Goal: Information Seeking & Learning: Compare options

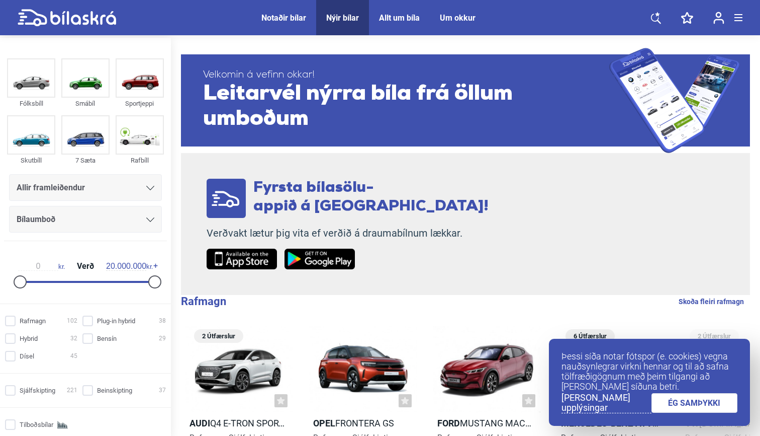
click at [291, 17] on div "Notaðir bílar" at bounding box center [284, 18] width 45 height 10
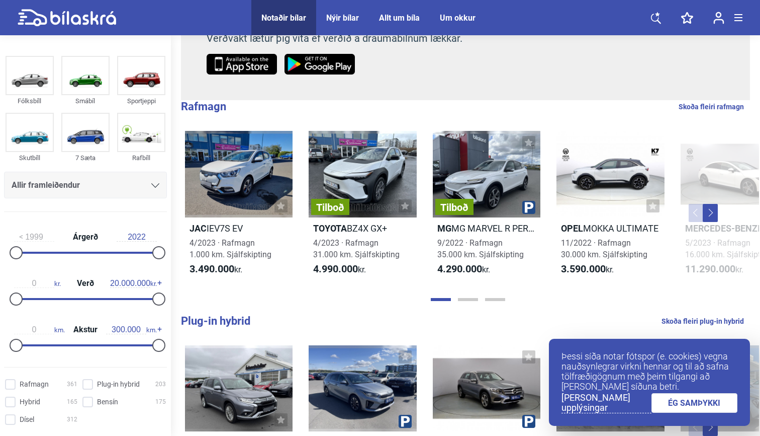
scroll to position [198, 0]
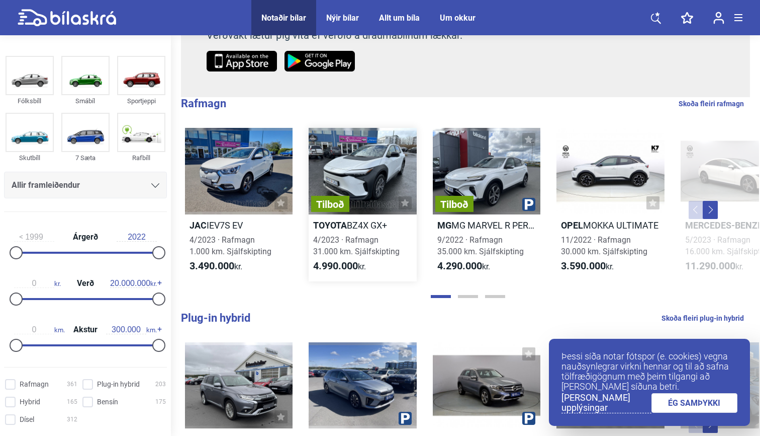
click at [368, 175] on div "Tilboð" at bounding box center [363, 171] width 108 height 86
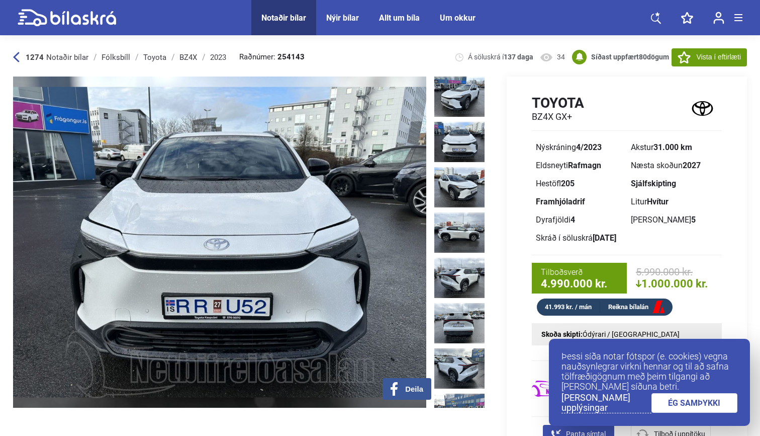
click at [462, 139] on img at bounding box center [460, 142] width 50 height 40
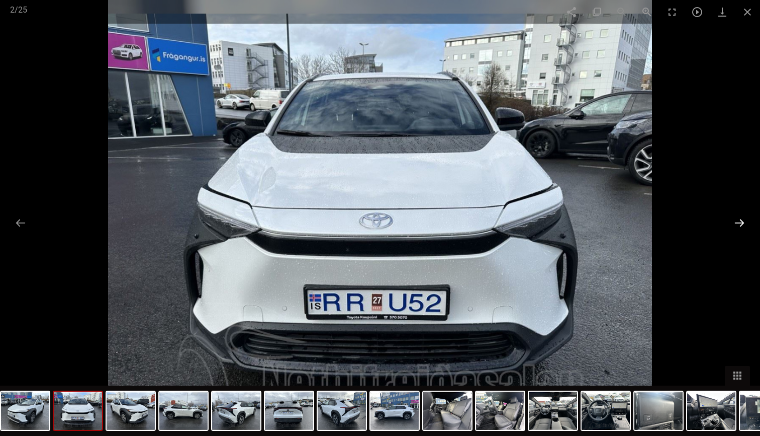
click at [742, 225] on button at bounding box center [739, 223] width 21 height 20
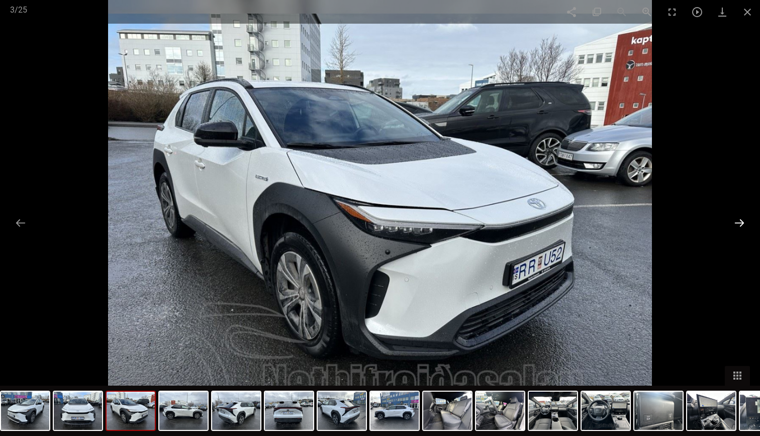
click at [742, 225] on button at bounding box center [739, 223] width 21 height 20
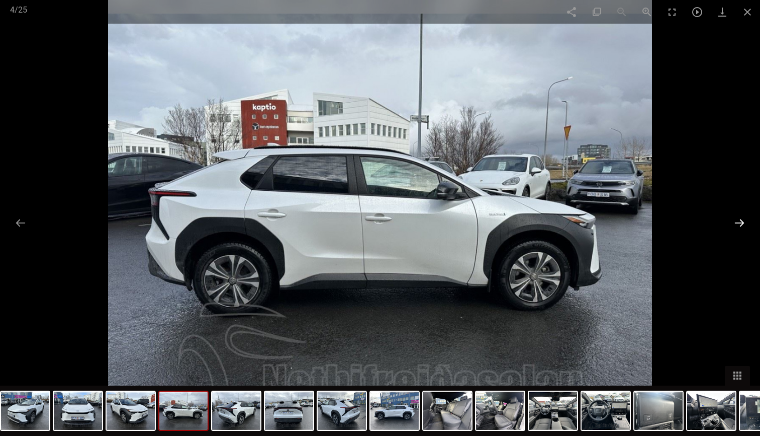
click at [742, 225] on button at bounding box center [739, 223] width 21 height 20
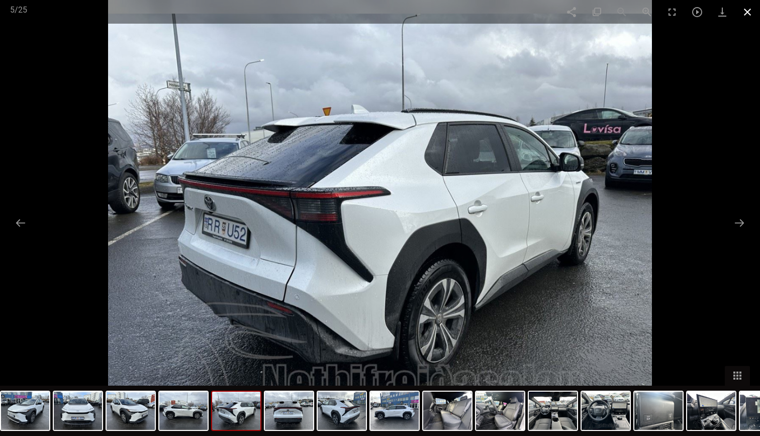
click at [746, 12] on span at bounding box center [747, 12] width 25 height 24
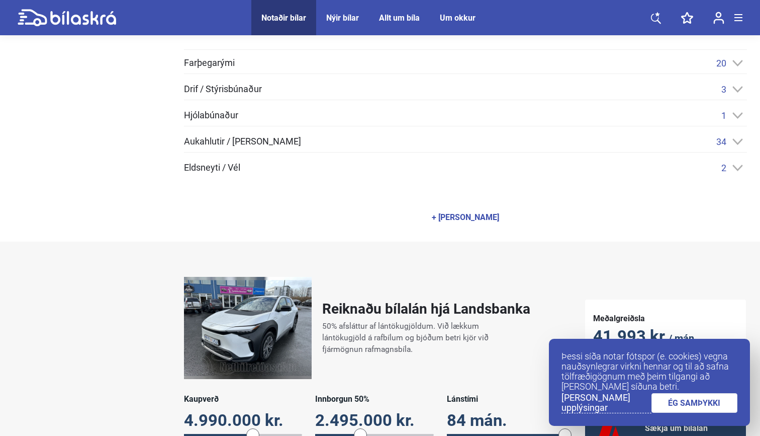
scroll to position [486, 0]
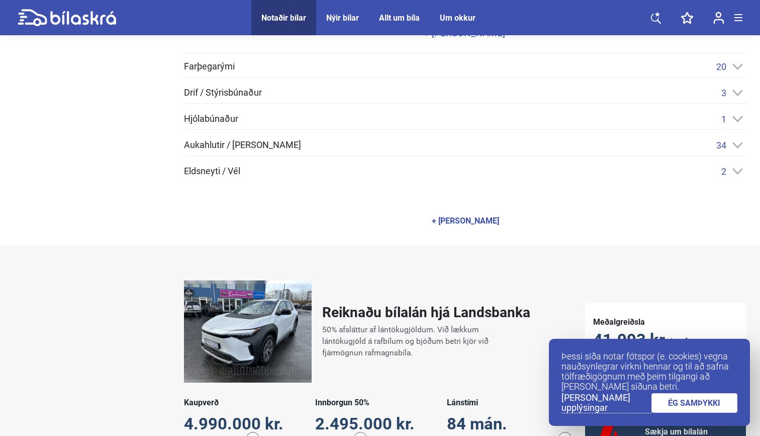
click at [490, 122] on div "Hjólabúnaður 1" at bounding box center [465, 119] width 563 height 11
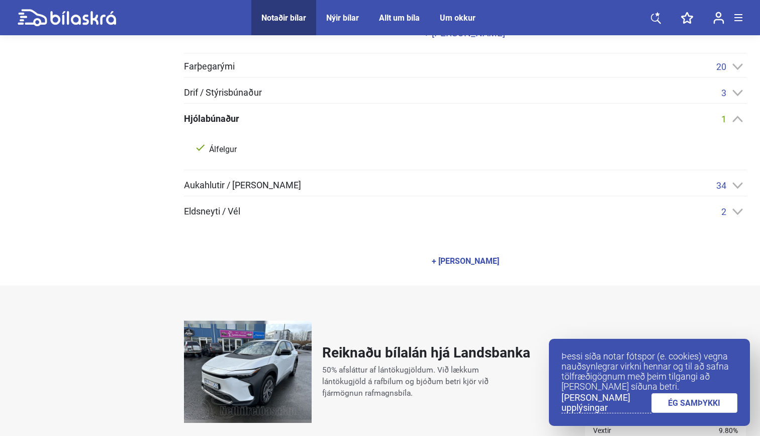
click at [490, 122] on div "Hjólabúnaður 1" at bounding box center [465, 119] width 563 height 11
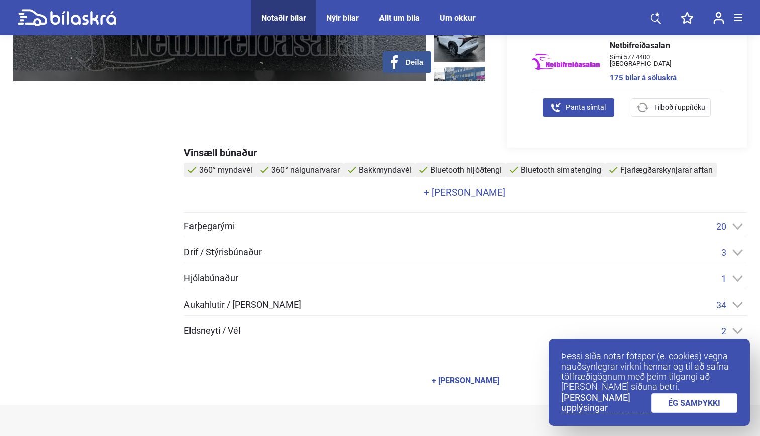
scroll to position [0, 0]
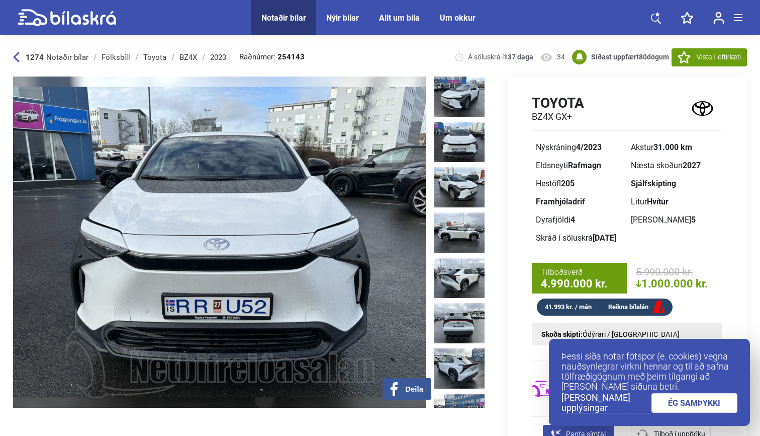
click at [14, 56] on icon at bounding box center [16, 57] width 6 height 10
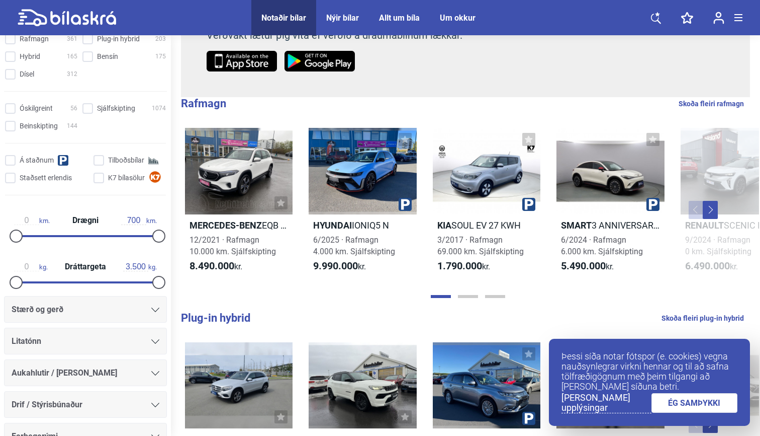
scroll to position [344, 0]
click at [102, 164] on input "Tilboðsbílar" at bounding box center [131, 161] width 72 height 11
checkbox input "true"
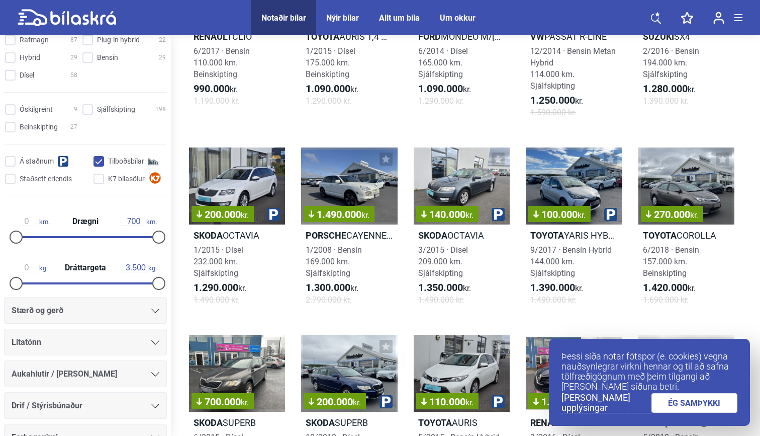
scroll to position [350, 0]
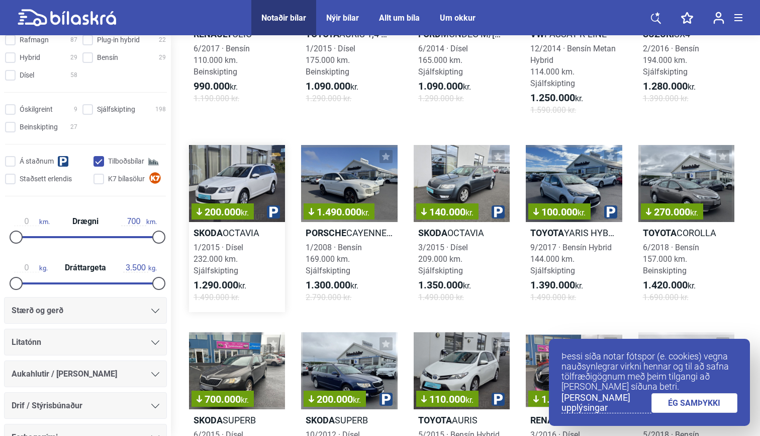
click at [267, 179] on div "200.000 kr." at bounding box center [237, 183] width 96 height 77
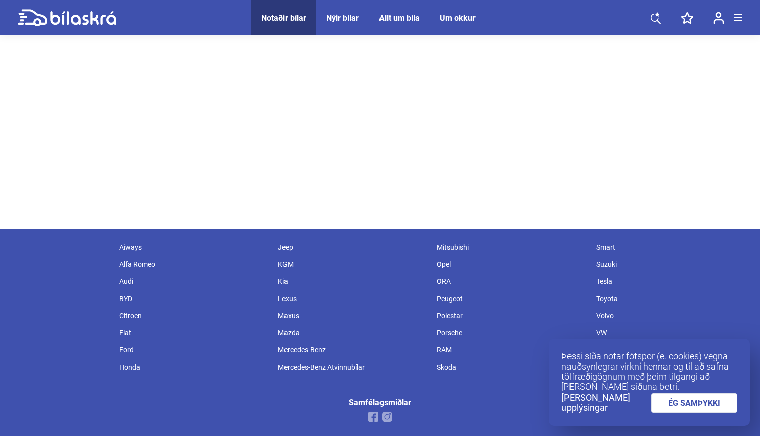
scroll to position [312, 0]
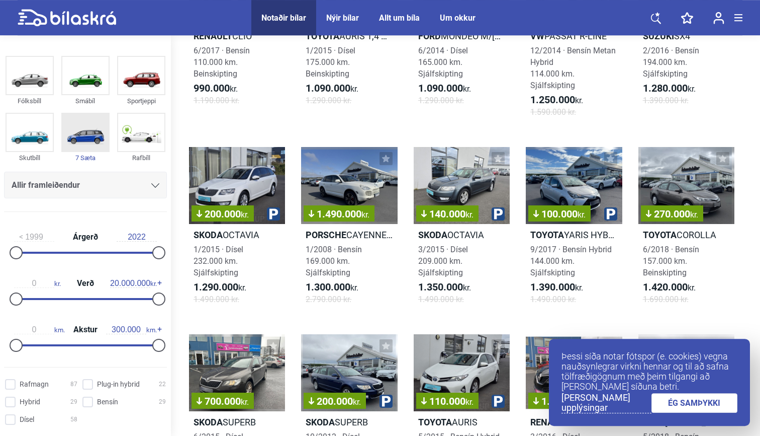
scroll to position [350, 0]
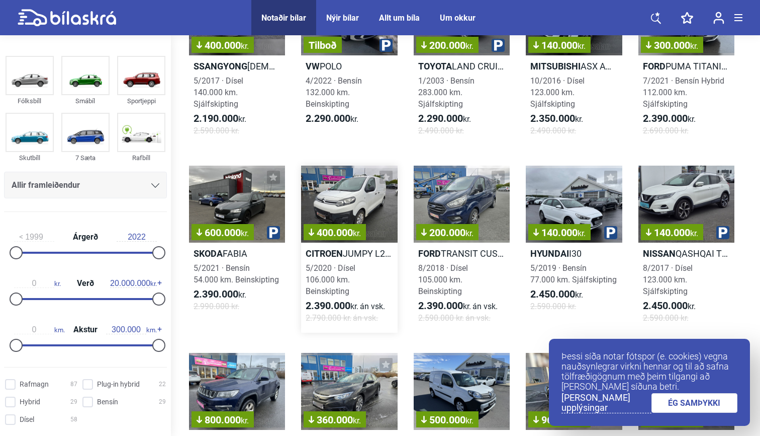
click at [372, 191] on div "400.000 kr." at bounding box center [349, 203] width 96 height 77
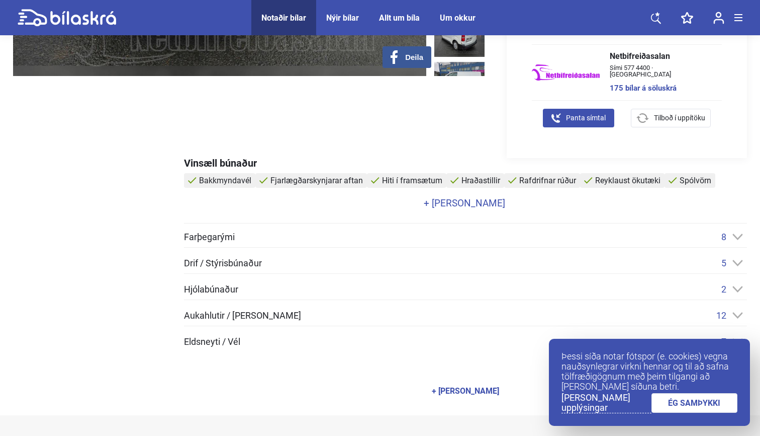
scroll to position [338, 0]
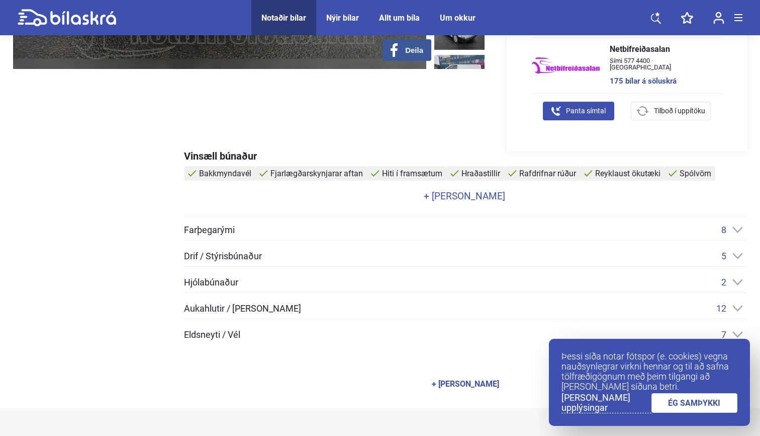
click at [465, 195] on link "+ [PERSON_NAME]" at bounding box center [464, 196] width 561 height 10
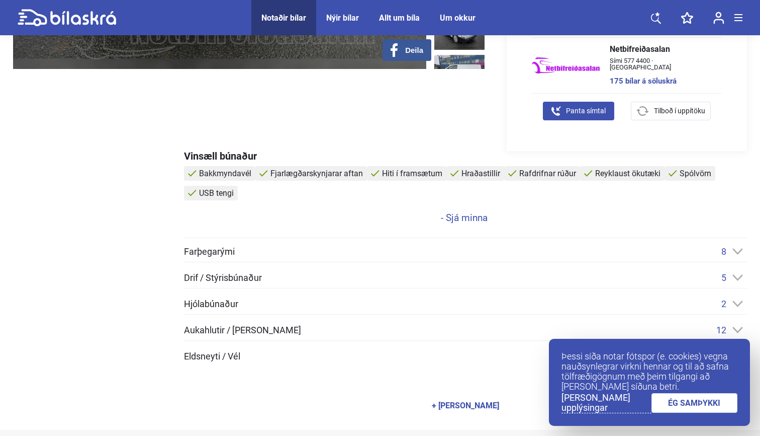
click at [461, 210] on div "Bakkmyndavél Fjarlægðarskynjarar [PERSON_NAME] í framsætum Hraðastillir Rafdrif…" at bounding box center [465, 194] width 563 height 56
click at [460, 215] on link "- Sjá minna" at bounding box center [464, 218] width 561 height 10
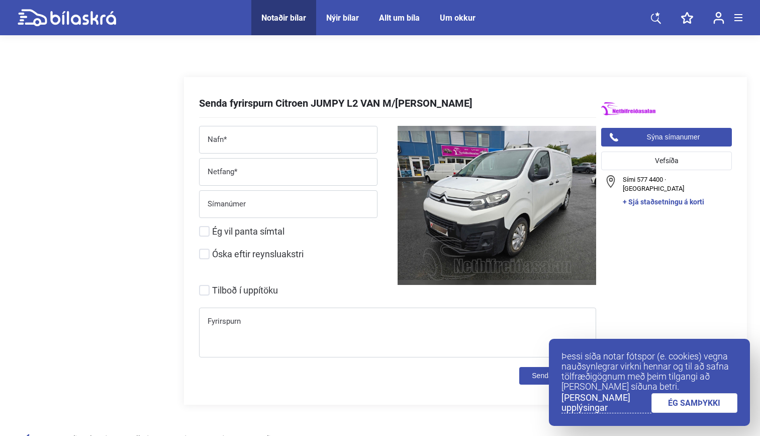
scroll to position [3342, 0]
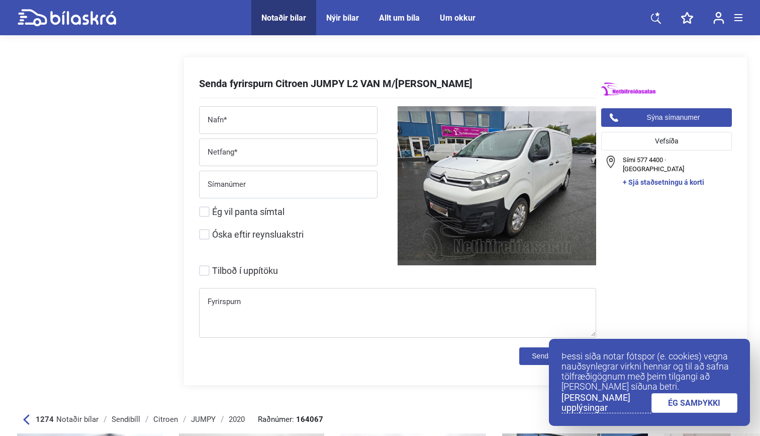
click at [674, 402] on link "ÉG SAMÞYKKI" at bounding box center [695, 403] width 86 height 20
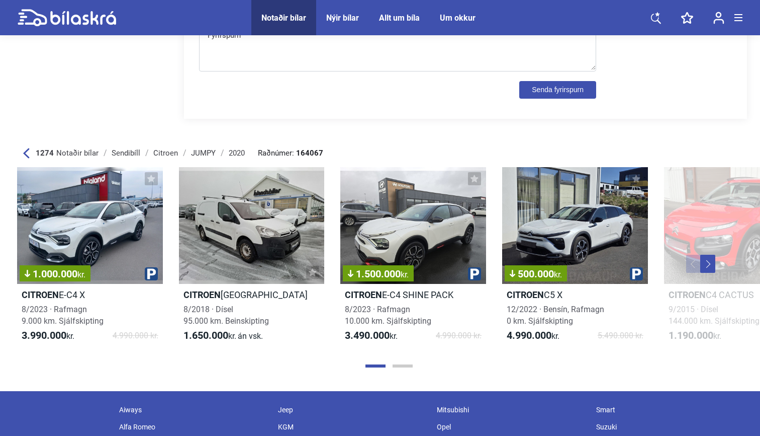
scroll to position [3613, 0]
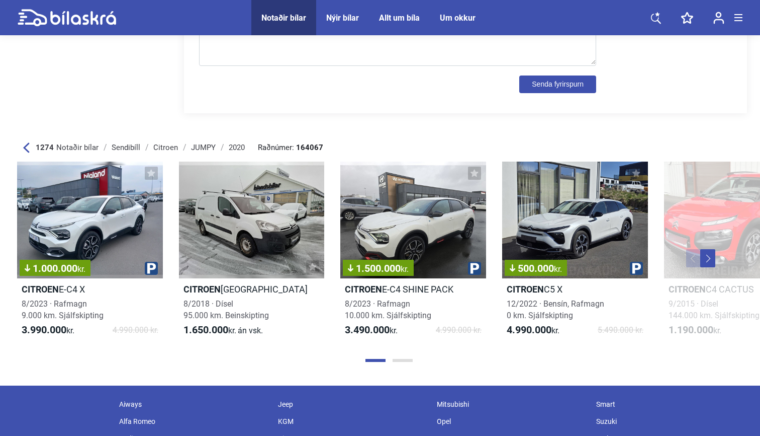
click at [404, 362] on button "Page 2" at bounding box center [403, 360] width 20 height 3
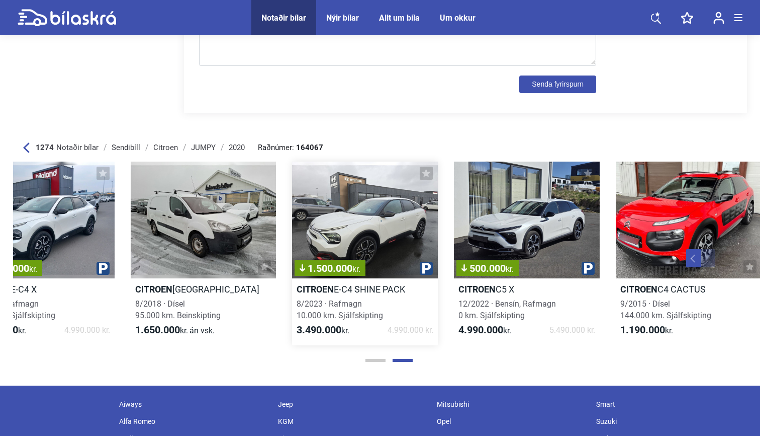
scroll to position [0, 0]
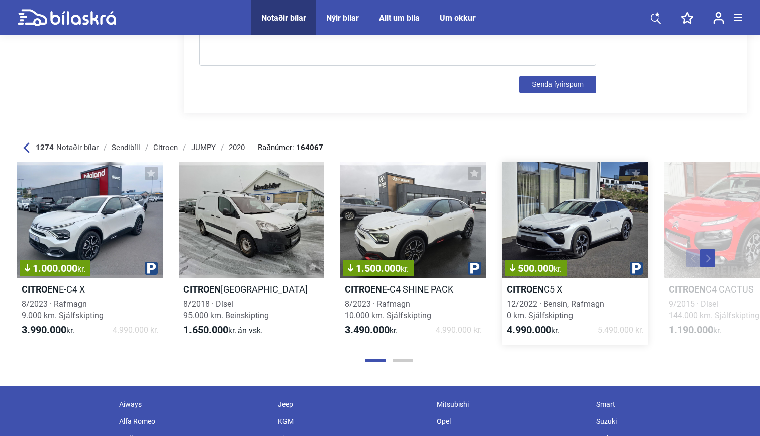
drag, startPoint x: 365, startPoint y: 226, endPoint x: 512, endPoint y: 225, distance: 147.9
click at [512, 225] on div "1.000.000 kr. Citroen E-C4 X 8/2023 · Rafmagn 9.000 km. Sjálfskipting 3.990.000…" at bounding box center [413, 253] width 809 height 204
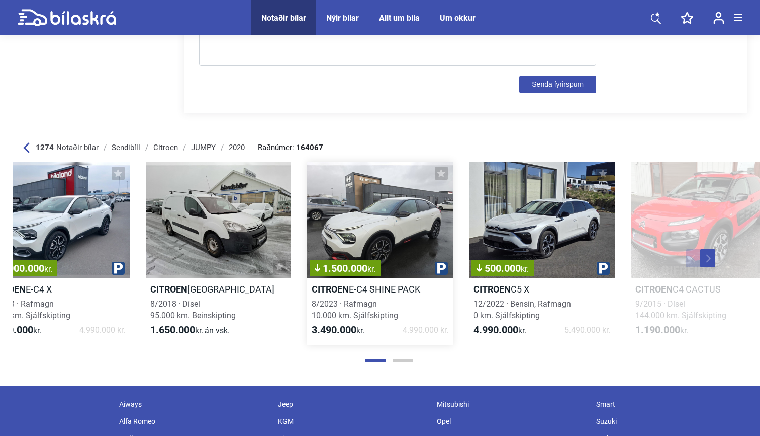
scroll to position [0, 48]
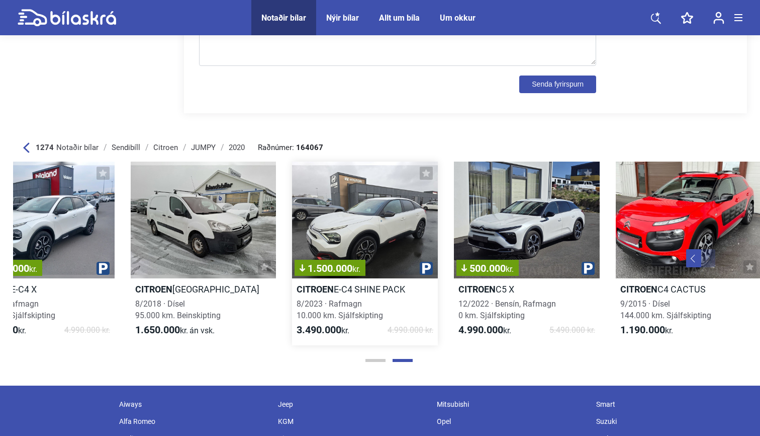
drag, startPoint x: 454, startPoint y: 220, endPoint x: 369, endPoint y: 220, distance: 85.5
click at [371, 220] on div "1.500.000 kr." at bounding box center [365, 219] width 146 height 117
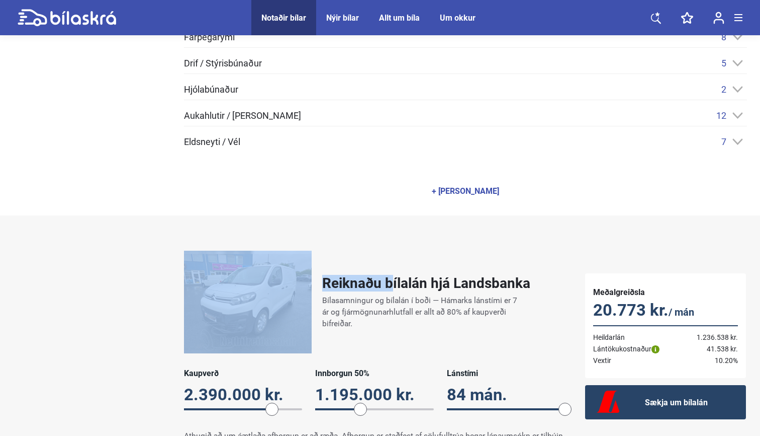
drag, startPoint x: 395, startPoint y: 219, endPoint x: 498, endPoint y: 219, distance: 103.6
click at [498, 219] on div "Reiknaðu bílalán hjá Landsbanka Bílasamningur og bílalán í boði — Hámarks lánst…" at bounding box center [380, 346] width 760 height 262
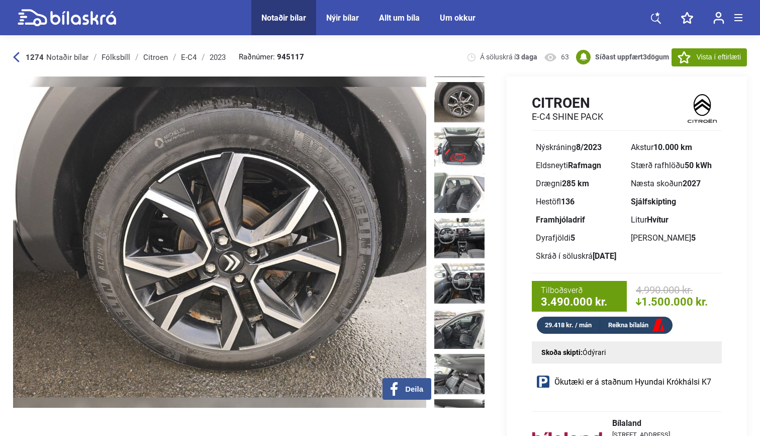
click at [77, 30] on link at bounding box center [67, 17] width 99 height 35
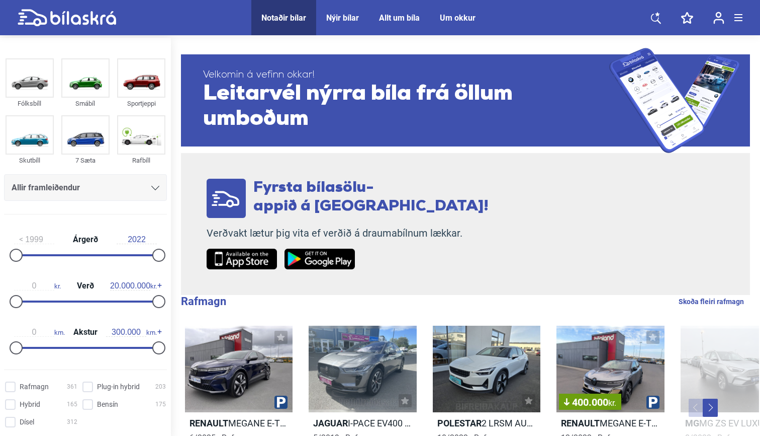
click at [744, 21] on header "Notaðir bílar Nýir bílar Allt um bíla Um okkur Notaðir bílar Nýir bílar Allt um…" at bounding box center [380, 17] width 760 height 35
click at [741, 21] on span at bounding box center [739, 20] width 8 height 1
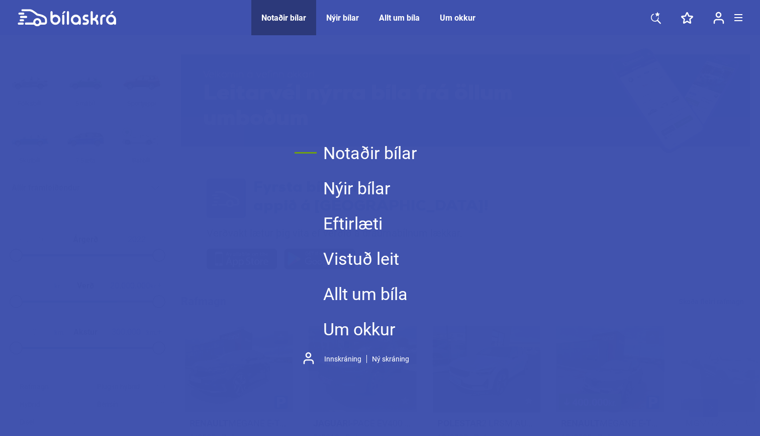
click at [350, 329] on link "Um okkur" at bounding box center [370, 328] width 94 height 35
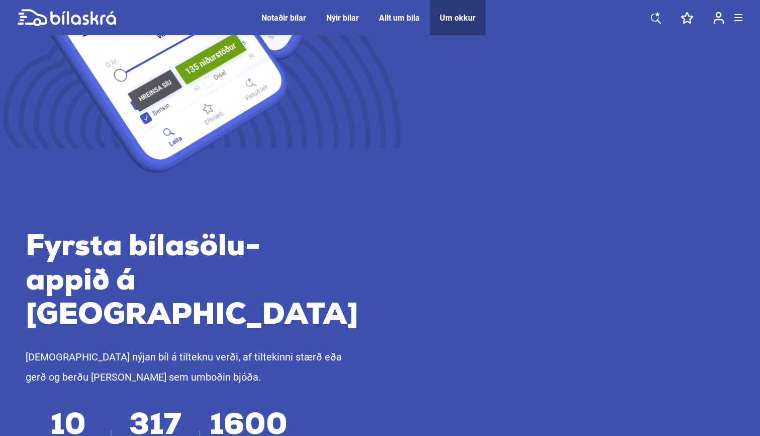
scroll to position [317, 0]
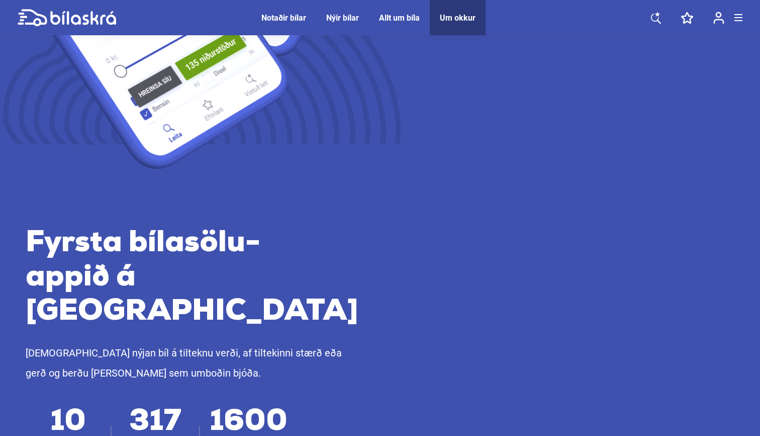
click at [98, 210] on img at bounding box center [216, 21] width 643 height 591
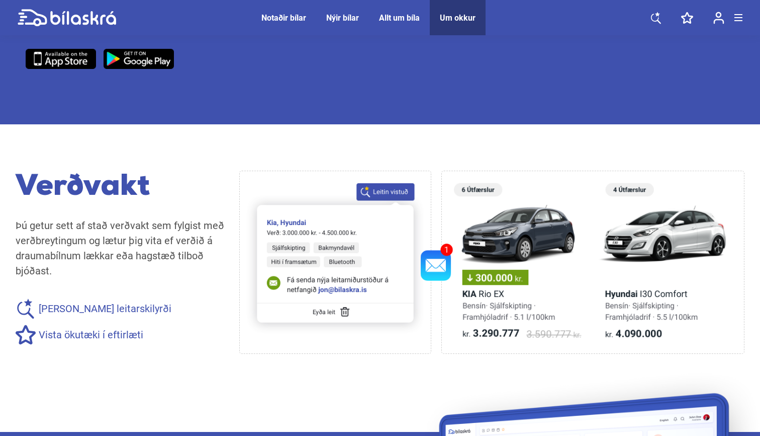
scroll to position [748, 0]
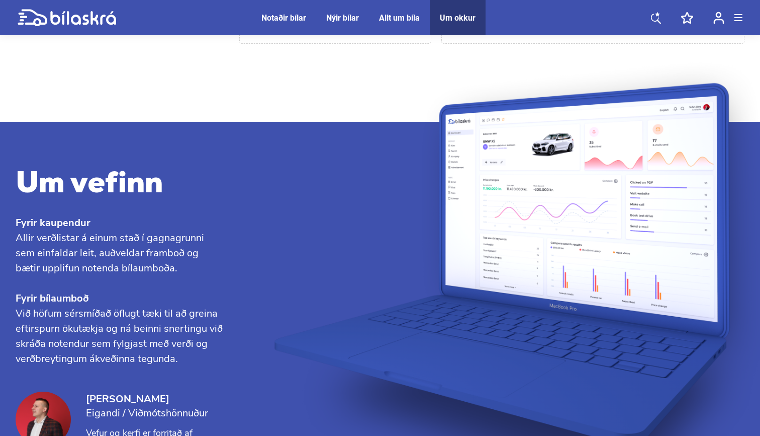
scroll to position [1030, 0]
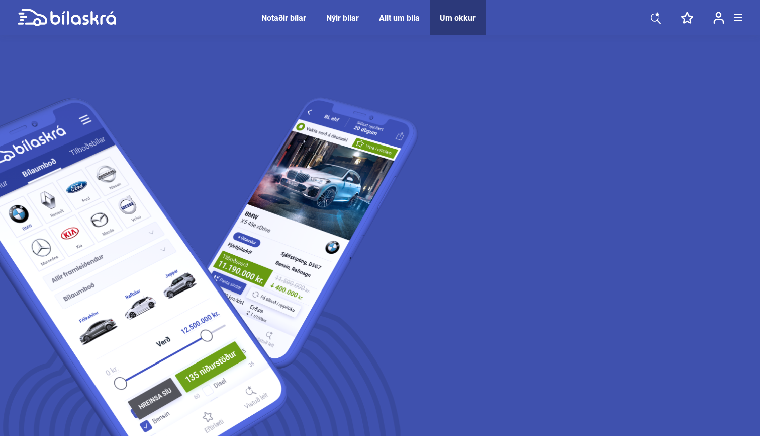
scroll to position [0, 0]
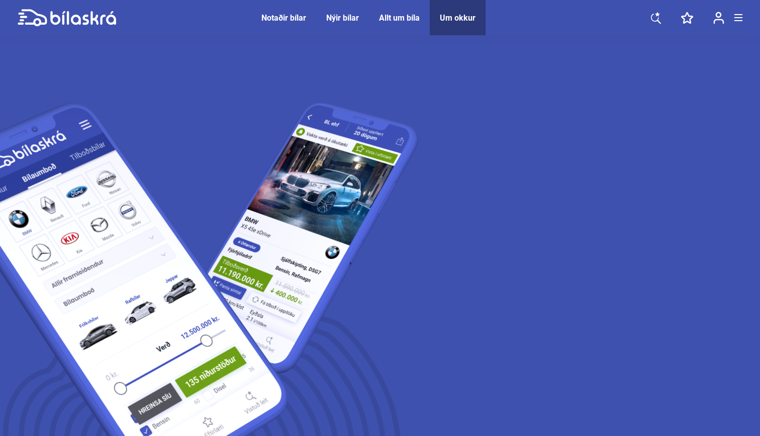
click at [399, 21] on div "Allt um bíla" at bounding box center [399, 18] width 41 height 10
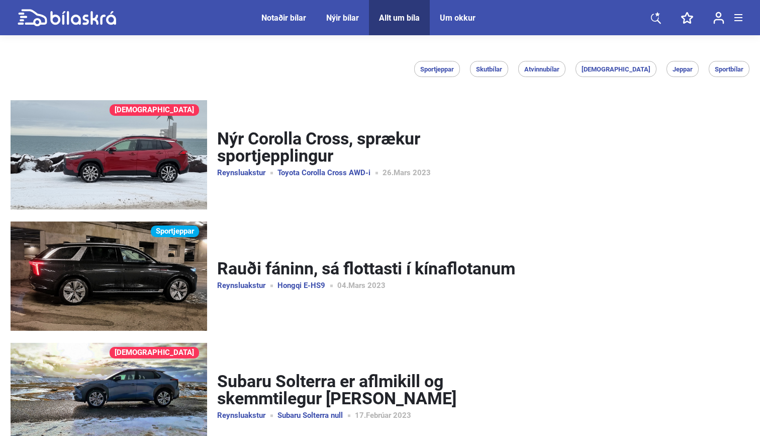
click at [340, 21] on div "Nýir bílar" at bounding box center [342, 18] width 33 height 10
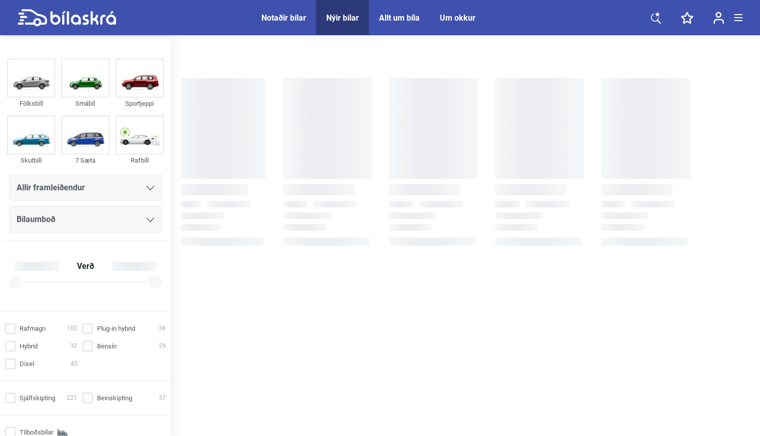
click at [290, 20] on div "Notaðir bílar" at bounding box center [284, 18] width 45 height 10
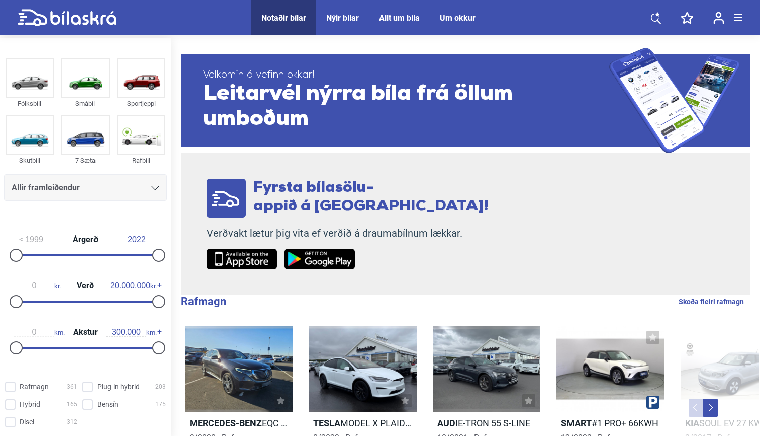
click at [338, 26] on span "Nýir bílar" at bounding box center [342, 17] width 53 height 35
click at [345, 19] on div "Nýir bílar" at bounding box center [342, 18] width 33 height 10
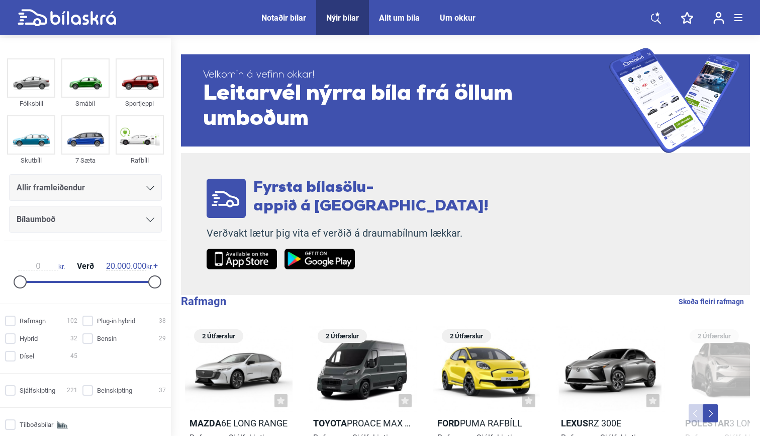
click at [280, 10] on span "Notaðir bílar" at bounding box center [283, 17] width 65 height 35
click at [275, 19] on div "Notaðir bílar" at bounding box center [284, 18] width 45 height 10
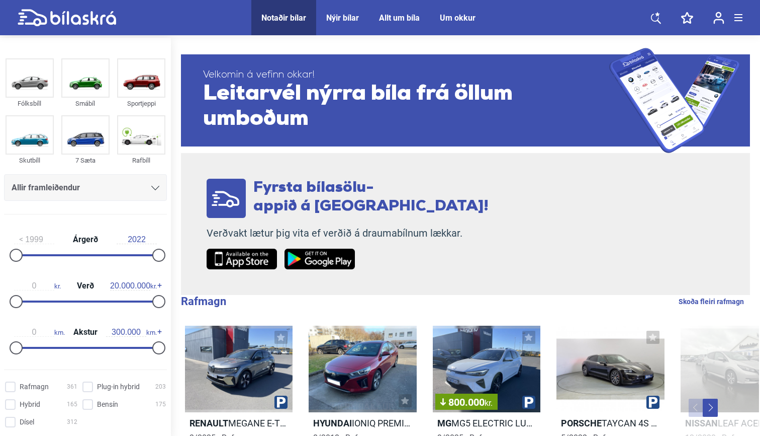
click at [739, 20] on div at bounding box center [739, 17] width 8 height 7
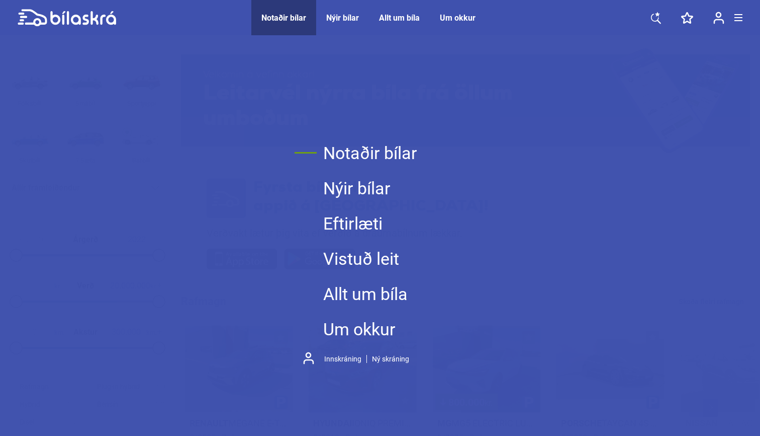
click at [736, 19] on div at bounding box center [739, 17] width 8 height 7
